Goal: Information Seeking & Learning: Check status

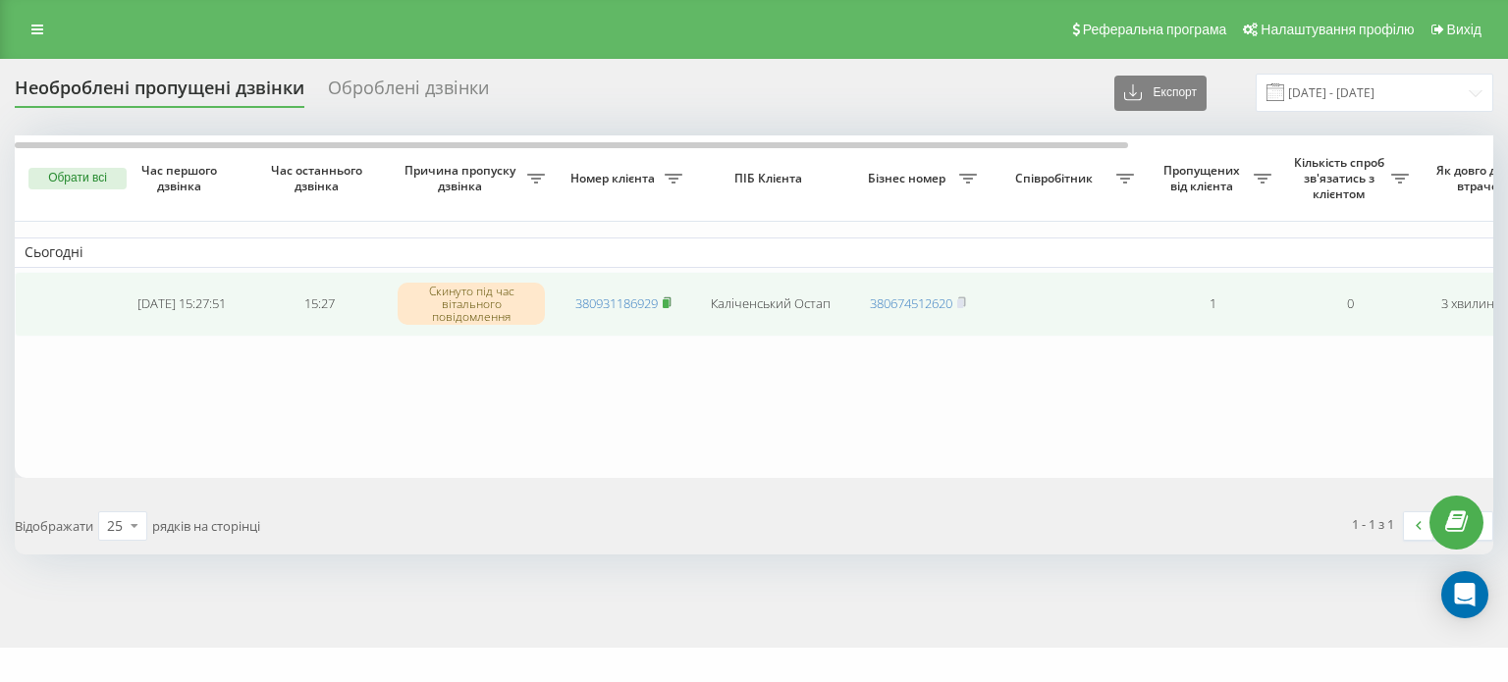
click at [669, 302] on rect at bounding box center [666, 303] width 6 height 9
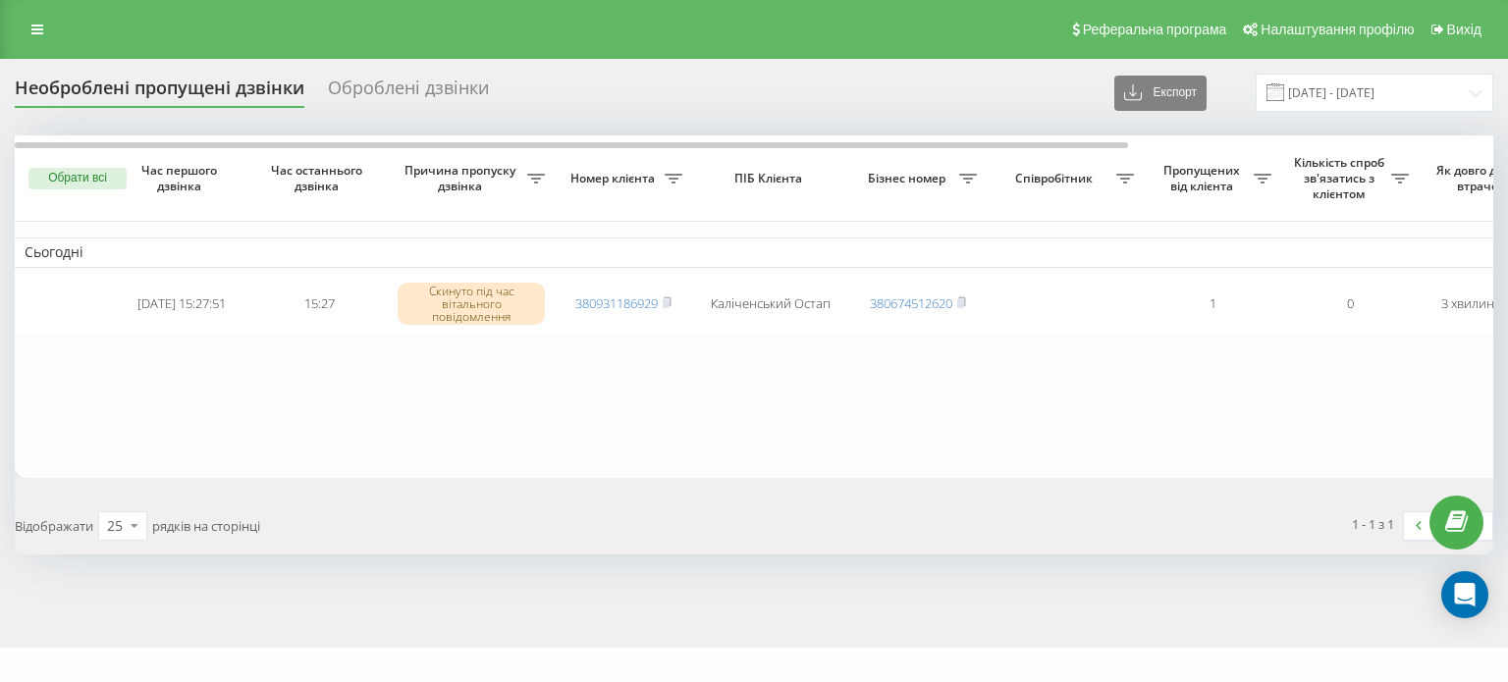
click at [71, 178] on button "Обрати всі" at bounding box center [77, 179] width 98 height 22
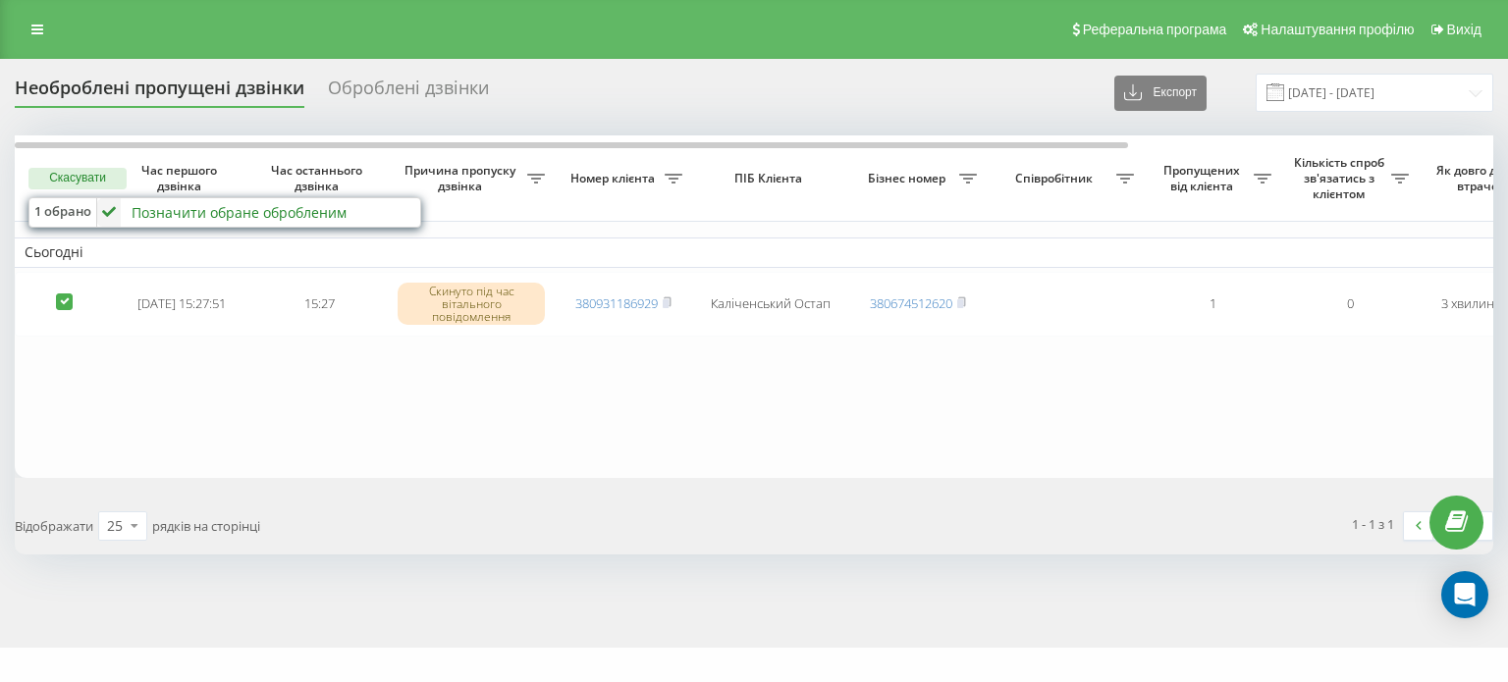
click at [114, 214] on icon at bounding box center [109, 212] width 24 height 28
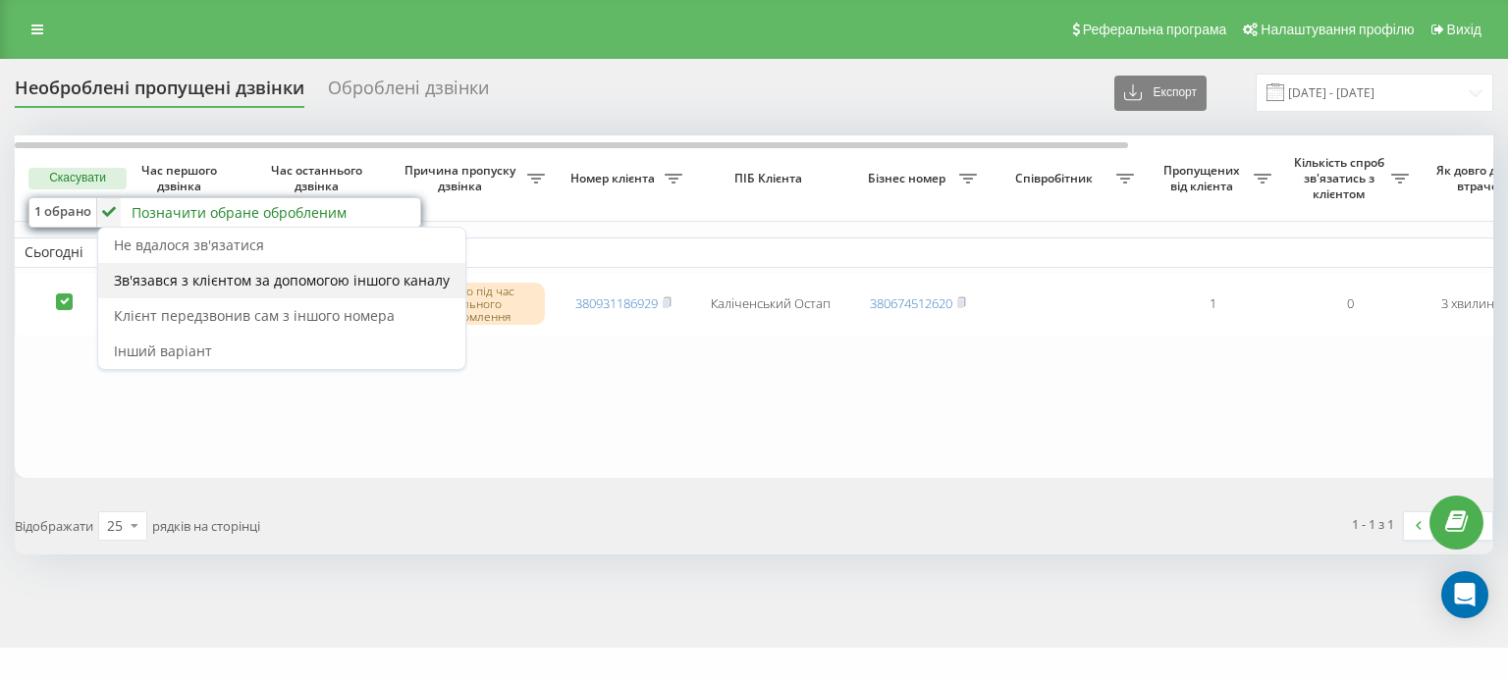
click at [134, 272] on span "Зв'язався з клієнтом за допомогою іншого каналу" at bounding box center [282, 280] width 336 height 19
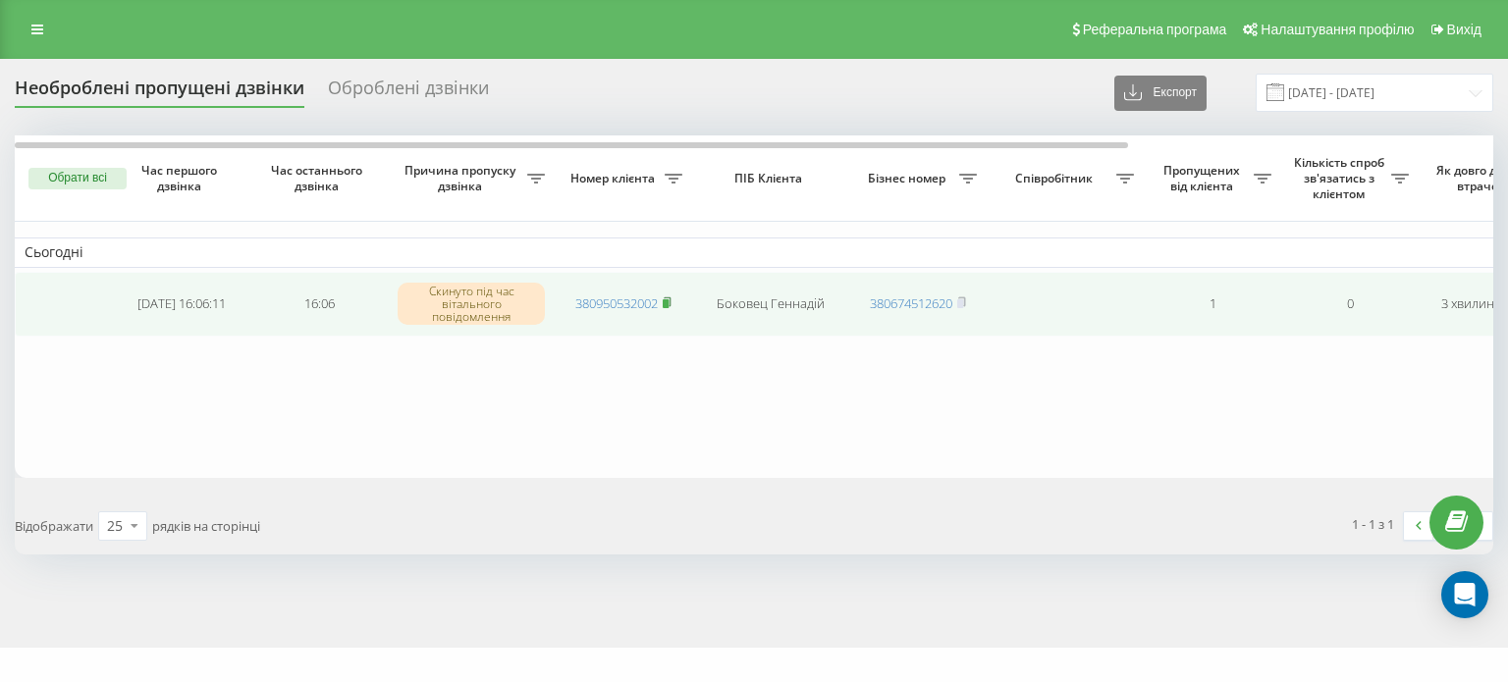
click at [668, 304] on rect at bounding box center [666, 303] width 6 height 9
click at [669, 302] on rect at bounding box center [666, 303] width 6 height 9
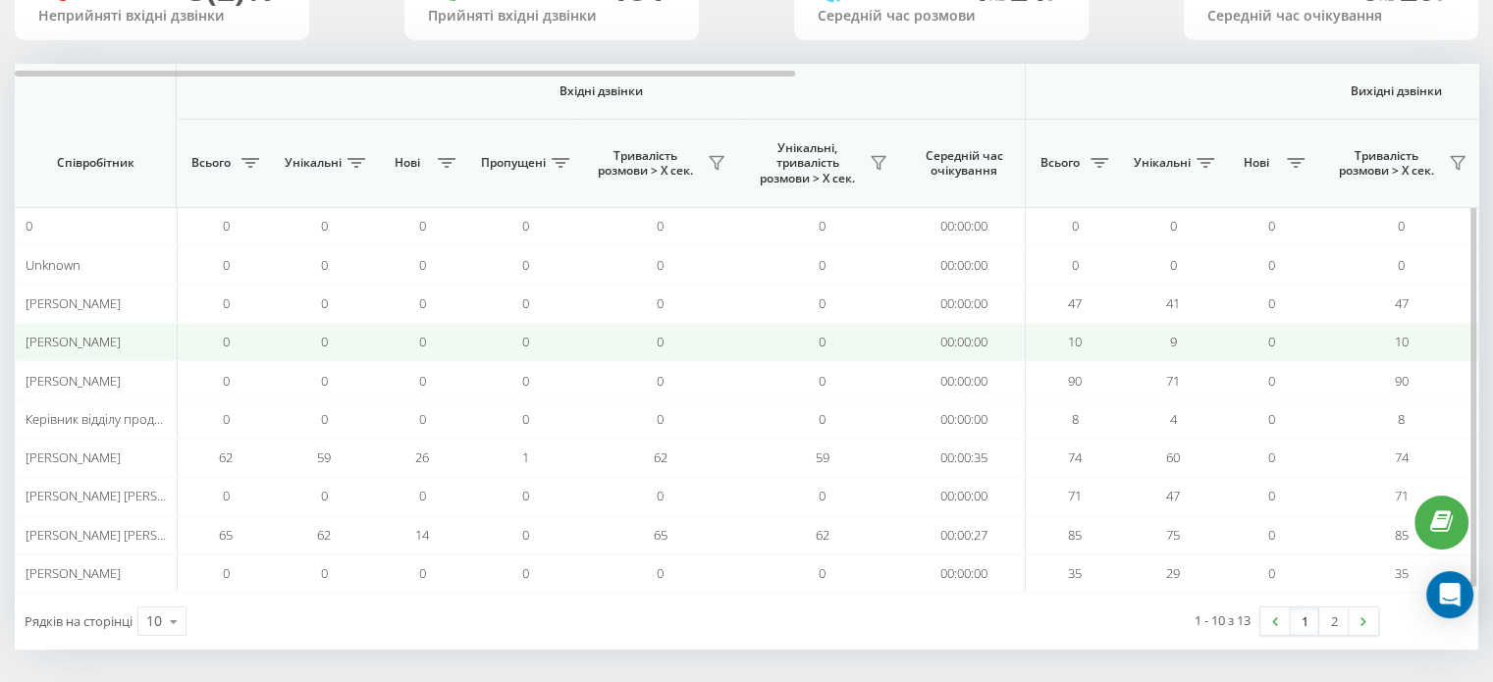
scroll to position [189, 0]
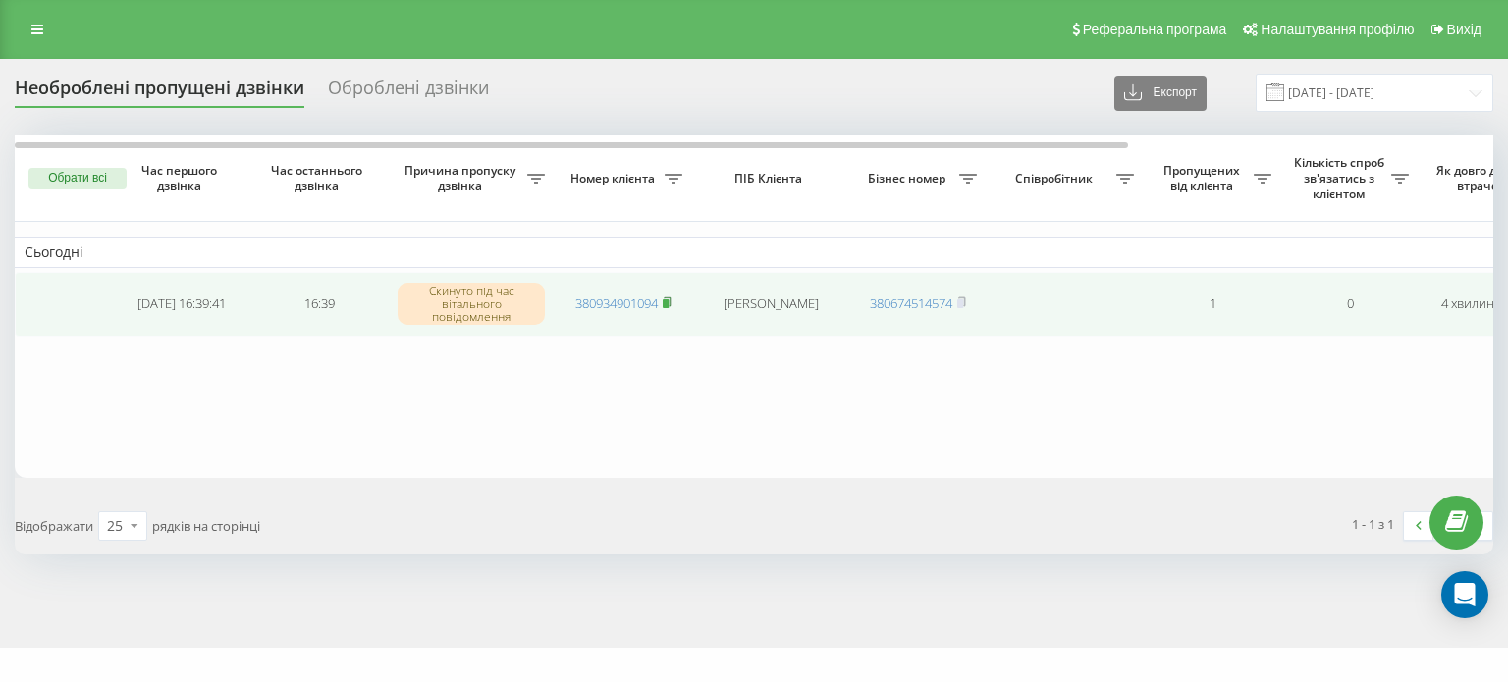
click at [669, 304] on rect at bounding box center [666, 303] width 6 height 9
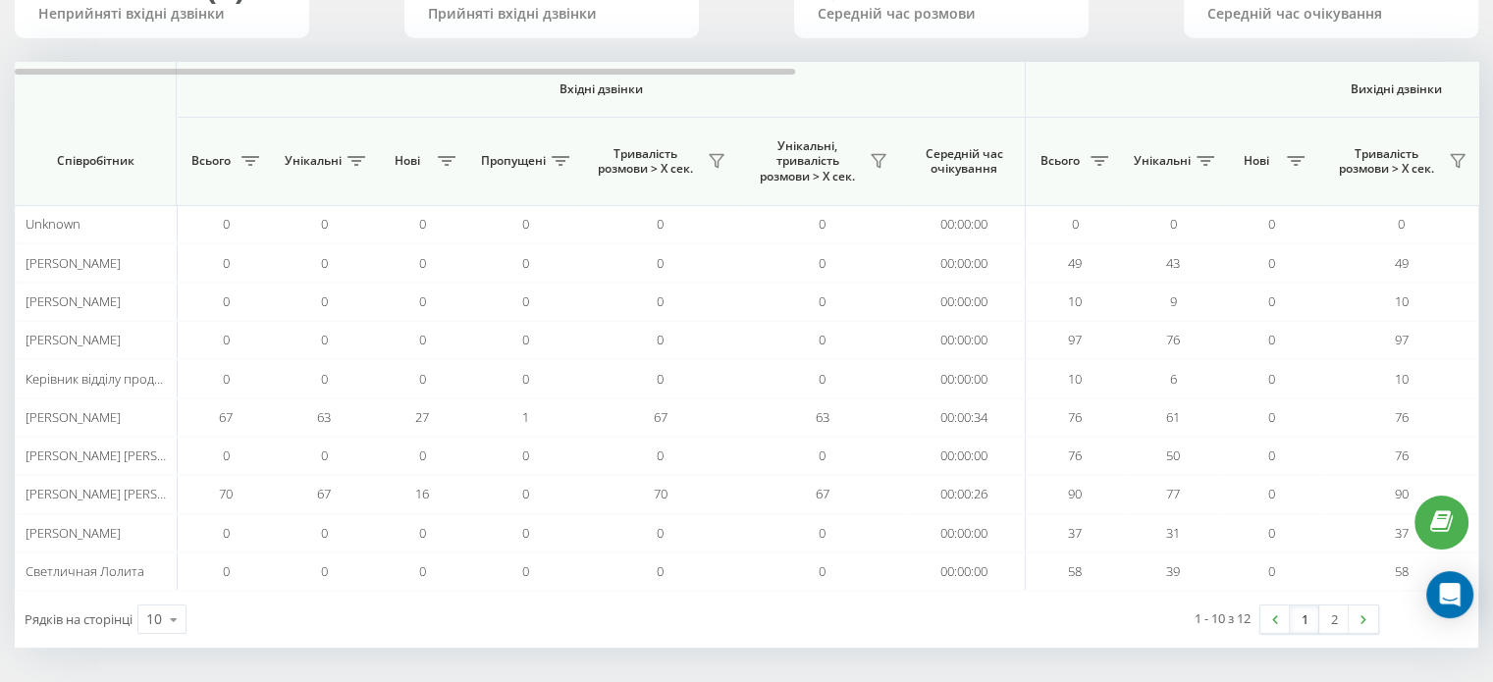
scroll to position [189, 0]
